Goal: Transaction & Acquisition: Purchase product/service

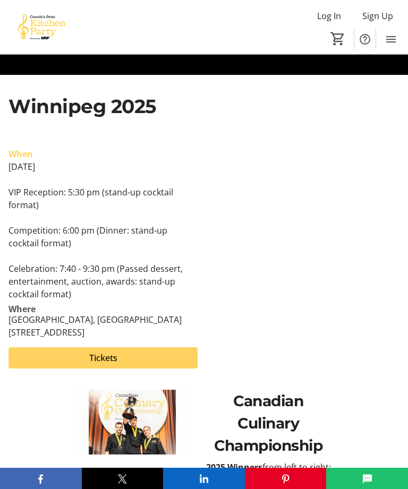
scroll to position [209, 0]
click at [97, 361] on span "Tickets" at bounding box center [103, 358] width 28 height 13
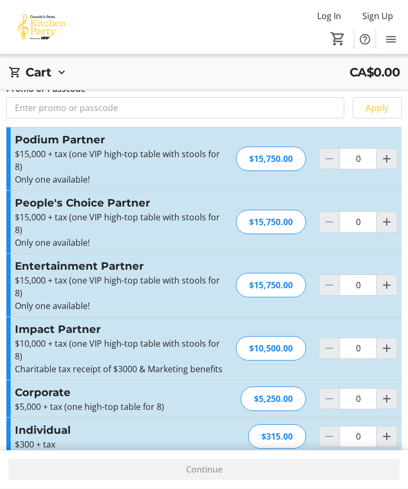
scroll to position [38, 0]
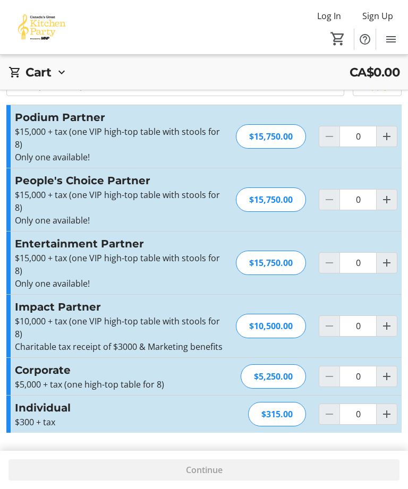
click at [387, 417] on mat-icon "Increment by one" at bounding box center [386, 414] width 13 height 13
type input "2"
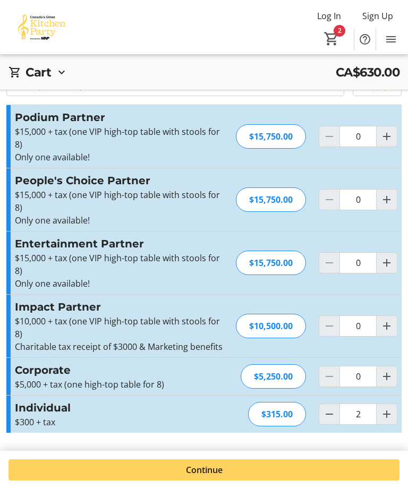
click at [198, 476] on span "Continue" at bounding box center [204, 470] width 37 height 13
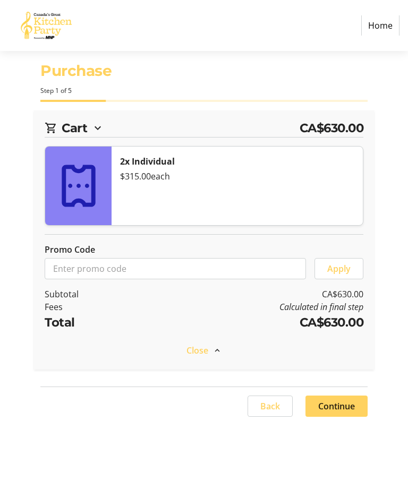
select select "CA"
